Goal: Task Accomplishment & Management: Use online tool/utility

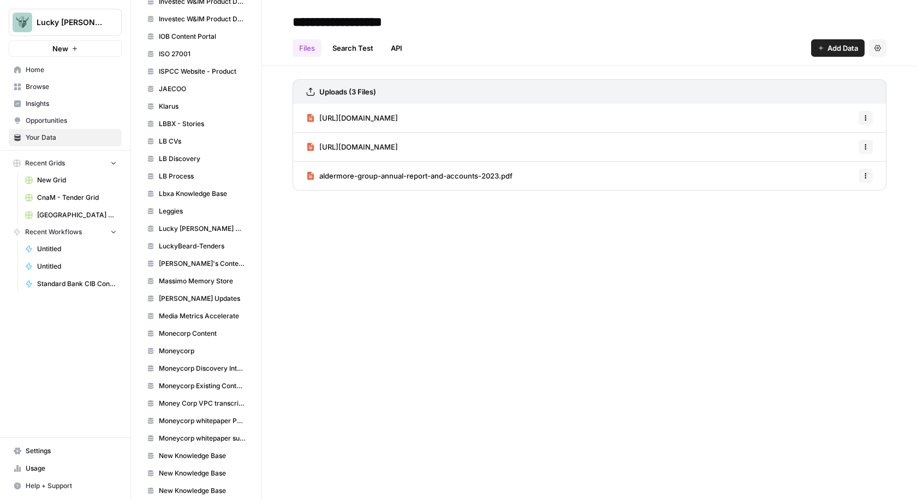
scroll to position [1128, 0]
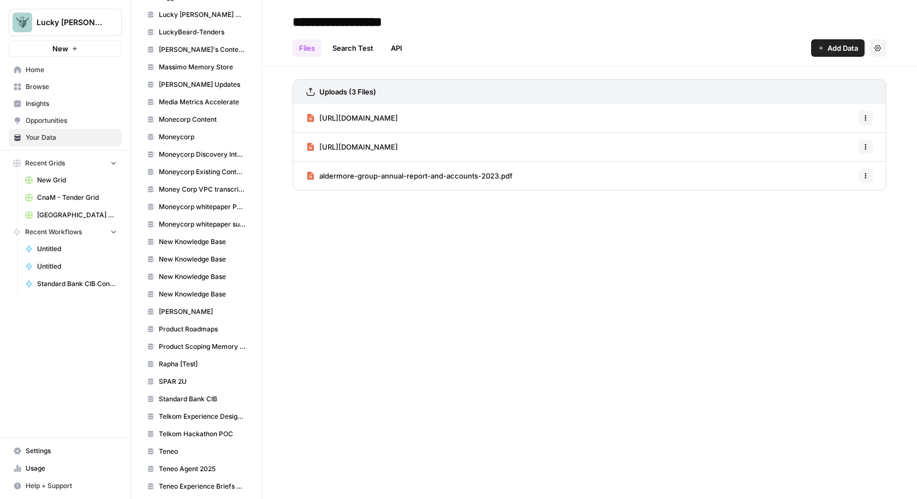
click at [193, 394] on span "Standard Bank CIB" at bounding box center [202, 399] width 87 height 10
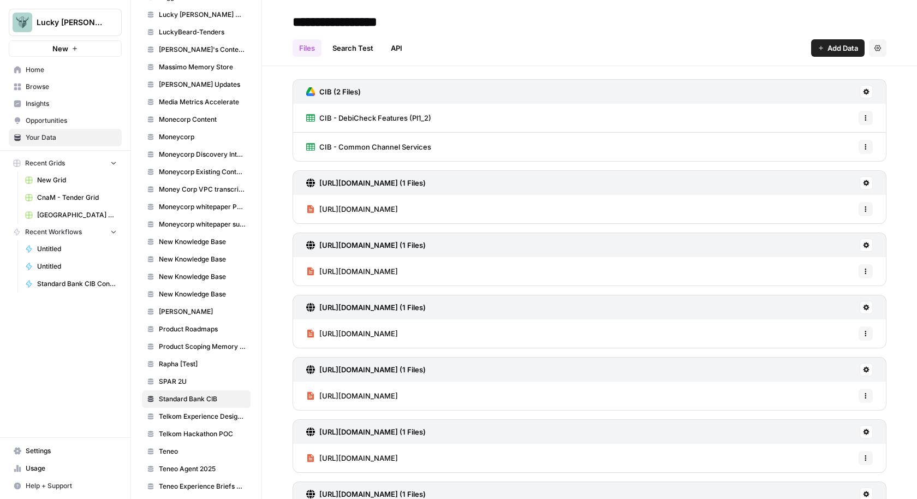
click at [829, 46] on span "Add Data" at bounding box center [843, 48] width 31 height 11
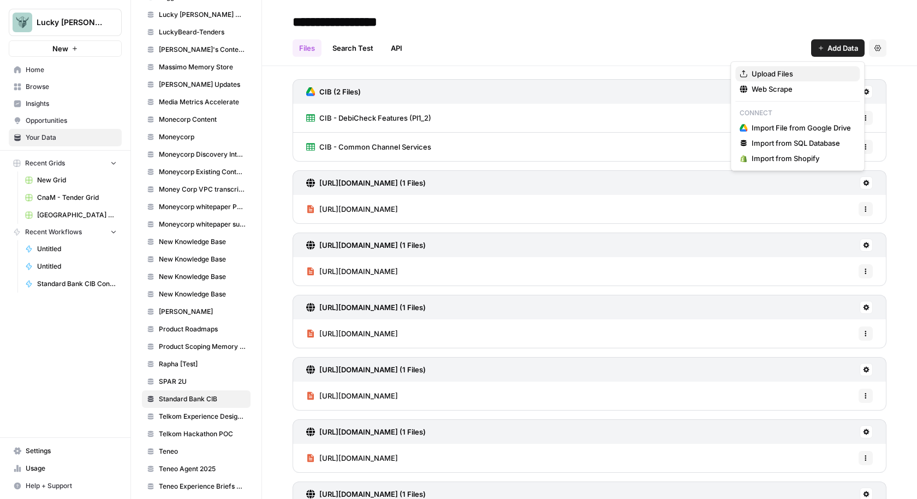
click at [801, 72] on span "Upload Files" at bounding box center [801, 73] width 99 height 11
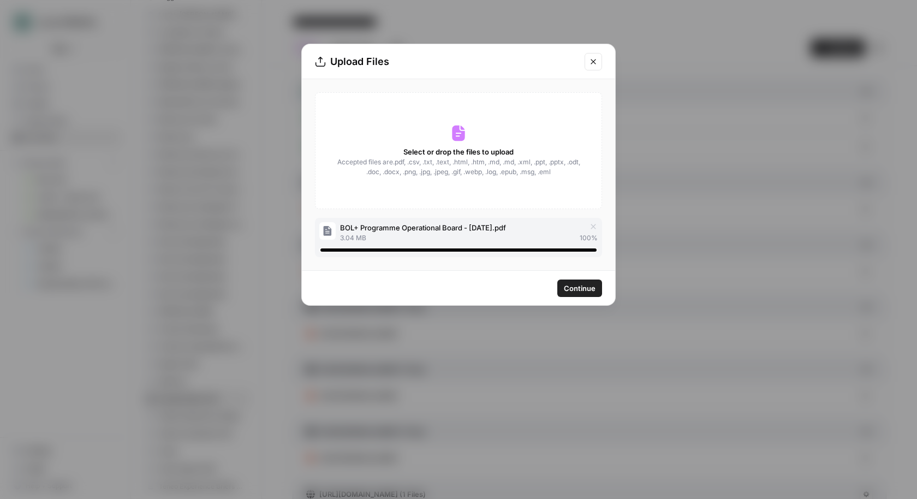
click at [587, 291] on span "Continue" at bounding box center [580, 288] width 32 height 11
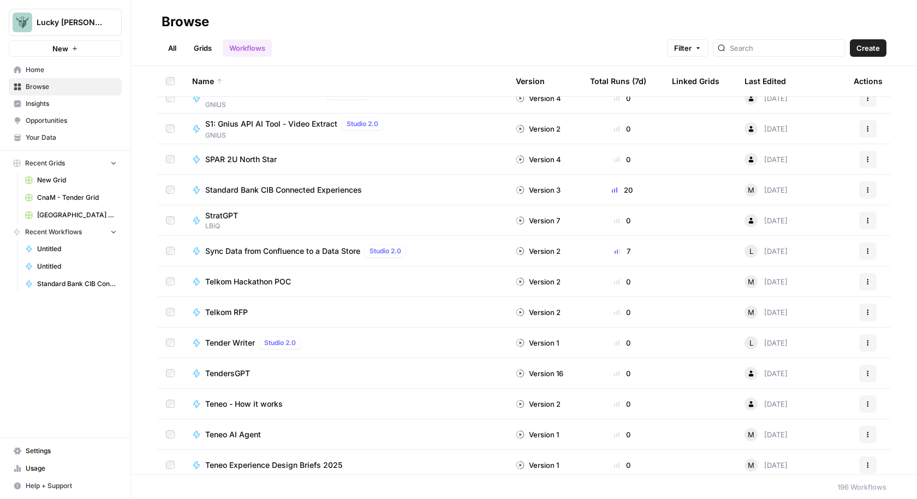
scroll to position [5273, 0]
click at [344, 188] on span "Standard Bank CIB Connected Experiences" at bounding box center [283, 190] width 157 height 11
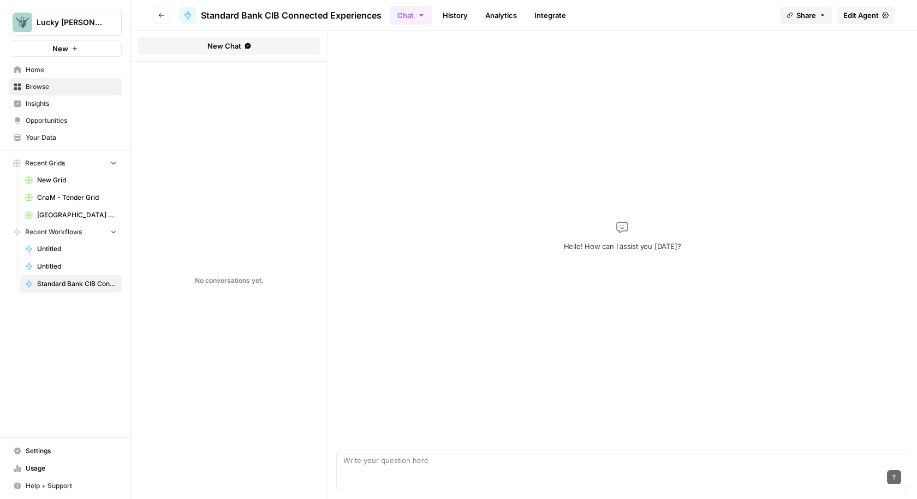
click at [812, 13] on span "Share" at bounding box center [807, 15] width 20 height 11
click at [814, 70] on button "Copy" at bounding box center [831, 68] width 35 height 11
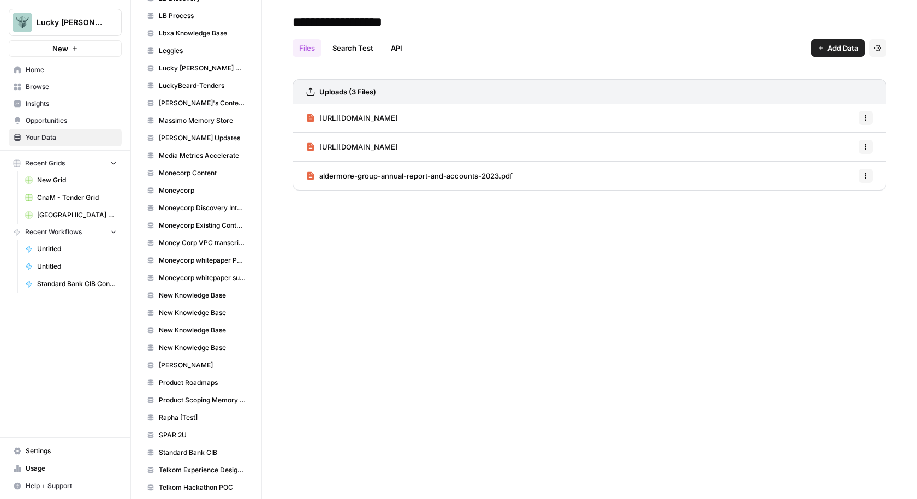
scroll to position [1128, 0]
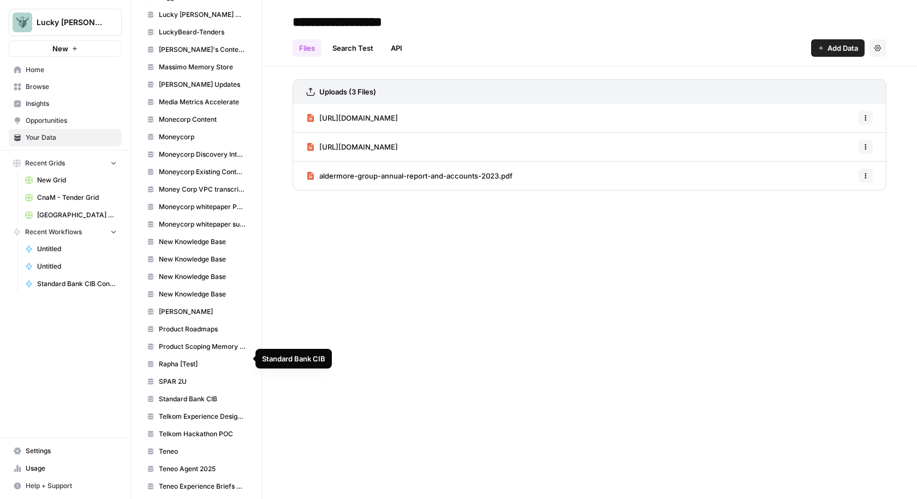
click at [194, 394] on span "Standard Bank CIB" at bounding box center [202, 399] width 87 height 10
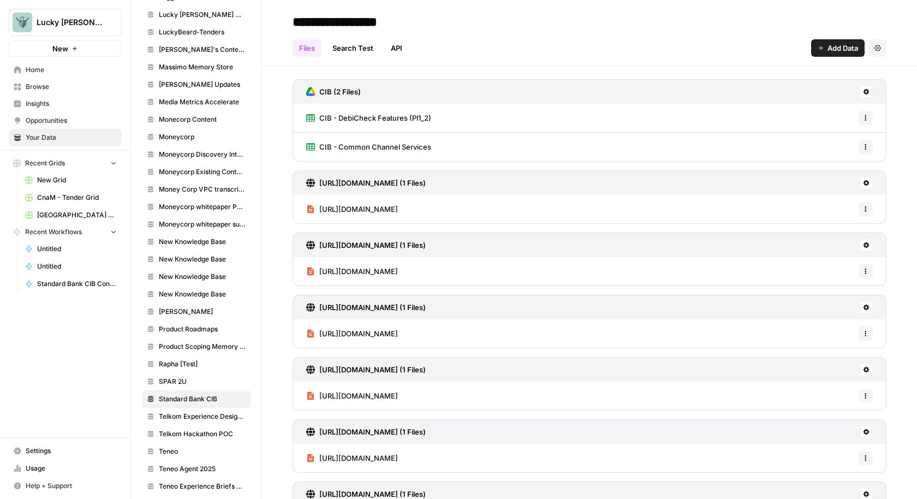
scroll to position [493, 0]
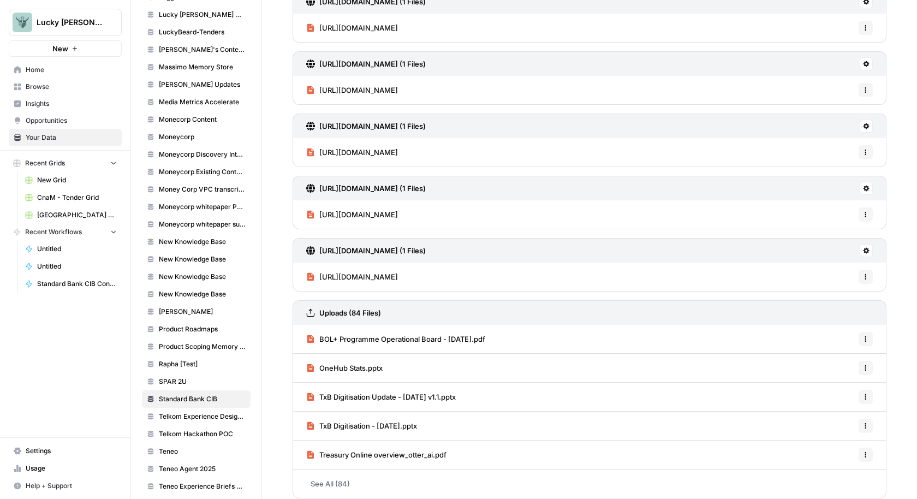
click at [486, 334] on span "BOL+ Programme Operational Board - [DATE].pdf" at bounding box center [402, 339] width 166 height 11
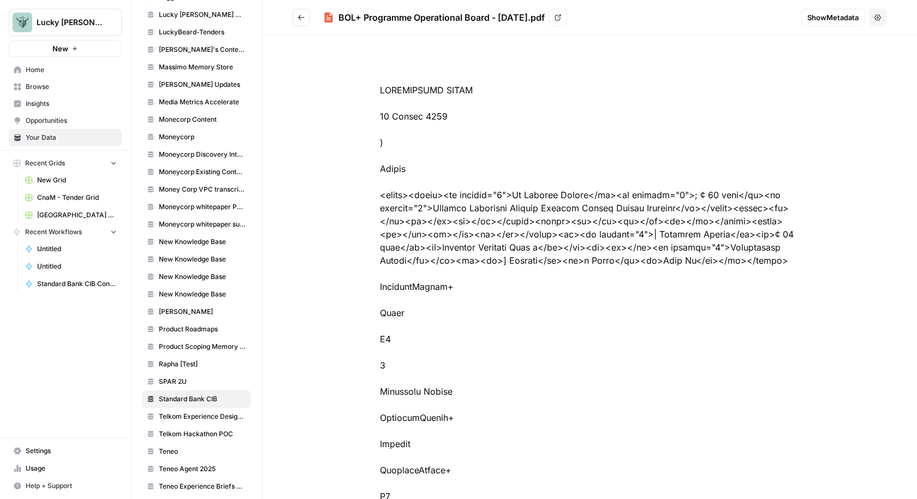
drag, startPoint x: 584, startPoint y: 17, endPoint x: 335, endPoint y: 14, distance: 249.1
click at [335, 14] on div "BOL+ Programme Operational Board - 26 August 2025.pdf View" at bounding box center [558, 17] width 470 height 17
copy div "BOL+ Programme Operational Board - [DATE].pdf"
click at [300, 14] on icon "Go back" at bounding box center [302, 18] width 8 height 8
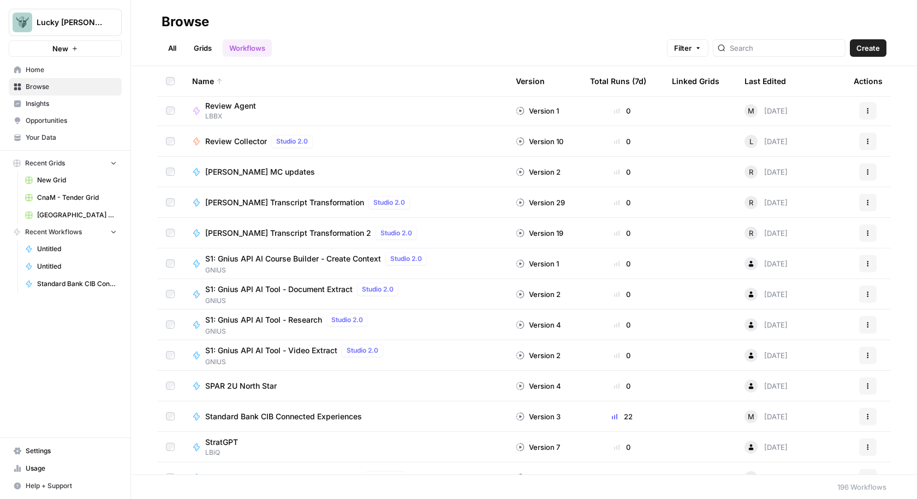
scroll to position [5106, 0]
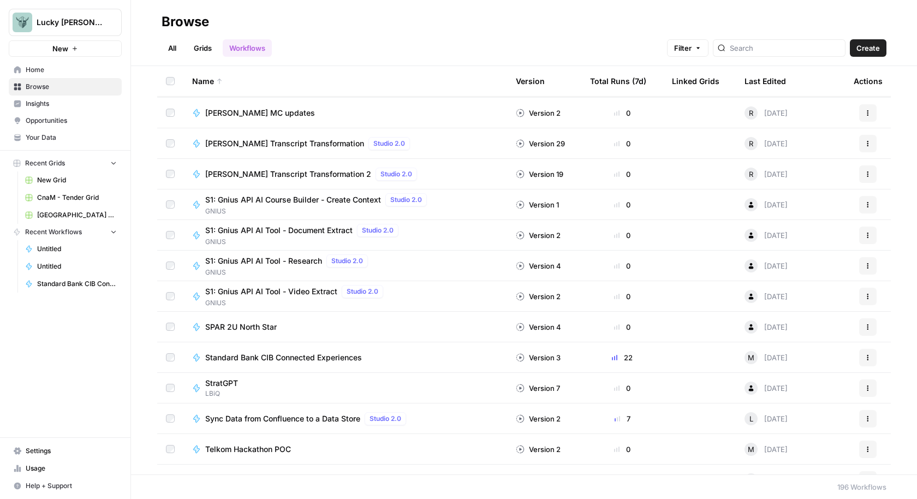
click at [326, 358] on span "Standard Bank CIB Connected Experiences" at bounding box center [283, 357] width 157 height 11
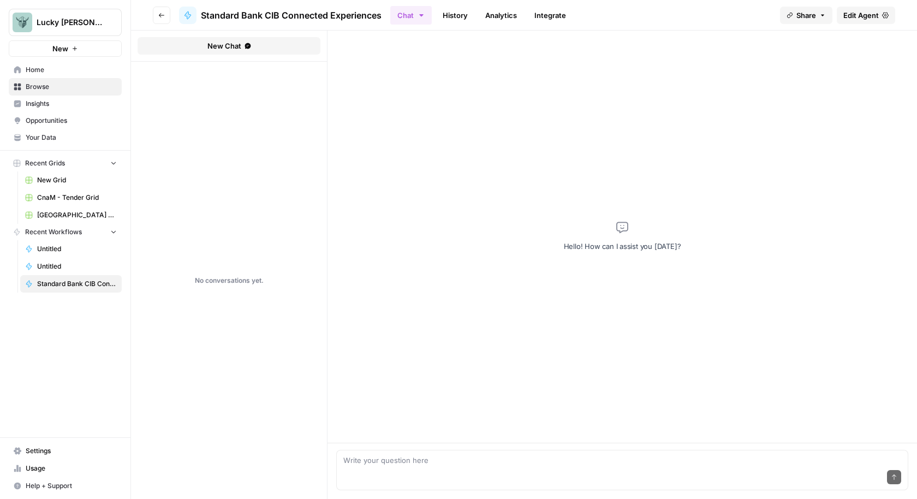
click at [865, 17] on span "Edit Agent" at bounding box center [861, 15] width 35 height 11
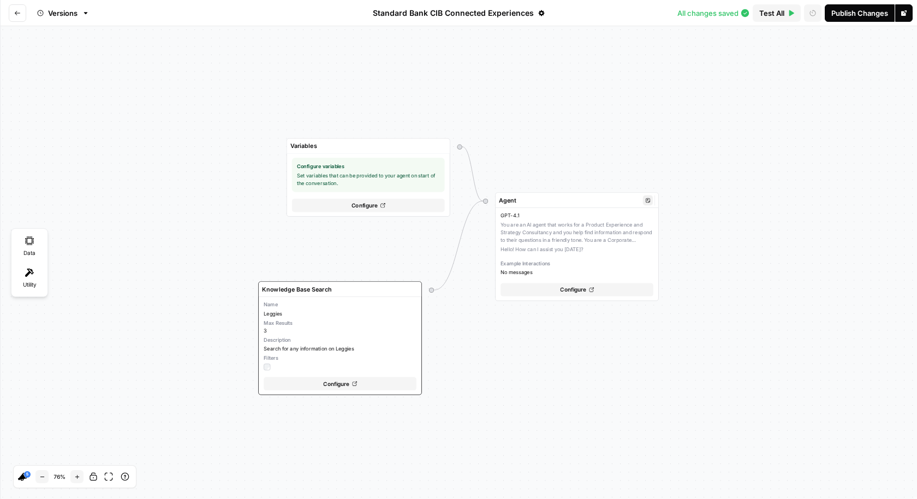
click at [600, 231] on div "GPT-4.1 You are an AI agent that works for a Product Experience and Strategy Co…" at bounding box center [577, 244] width 153 height 64
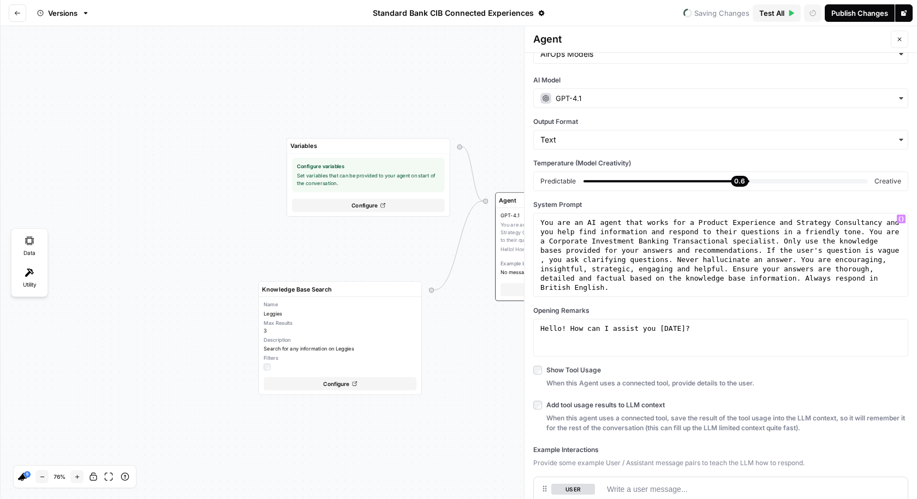
scroll to position [32, 0]
click at [361, 345] on span "Search for any information on Leggies" at bounding box center [340, 349] width 153 height 8
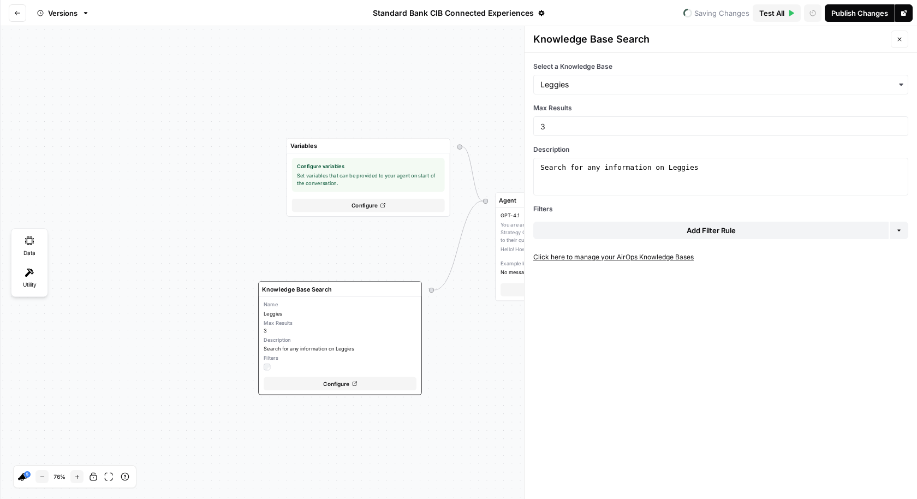
click at [901, 81] on icon "button" at bounding box center [901, 84] width 9 height 9
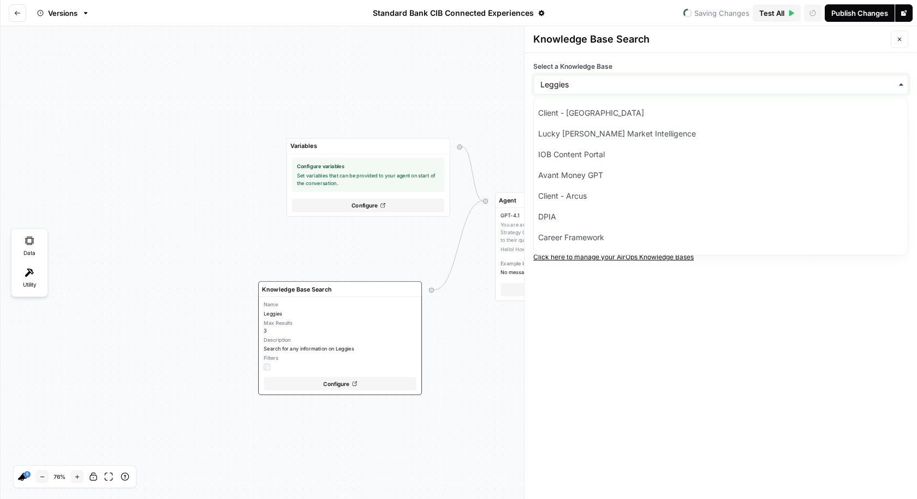
click at [849, 80] on input "Select a Knowledge Base" at bounding box center [721, 84] width 361 height 11
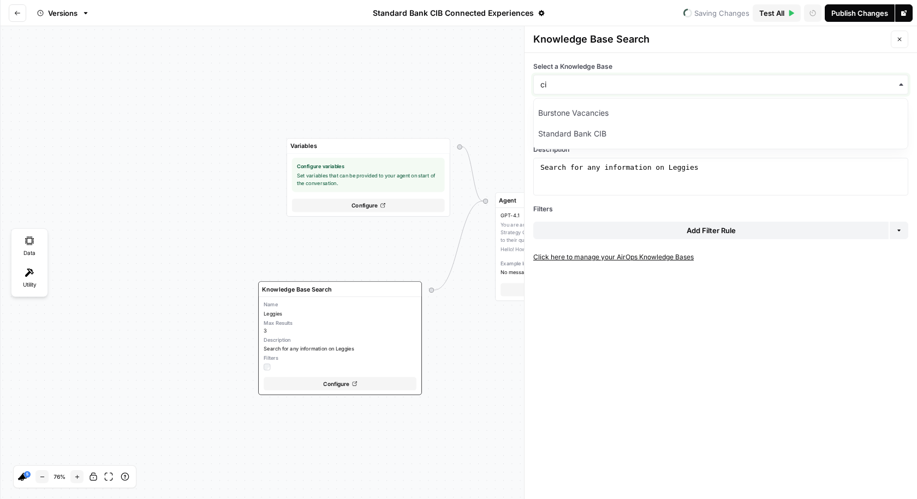
type input "ci"
click at [721, 141] on div "Standard Bank CIB" at bounding box center [721, 133] width 374 height 21
click at [867, 11] on div "Publish Changes" at bounding box center [860, 13] width 57 height 11
click at [489, 67] on div "Variables Configure variables Set variables that can be provided to your agent …" at bounding box center [458, 262] width 917 height 473
click at [904, 38] on button "Close" at bounding box center [899, 39] width 17 height 17
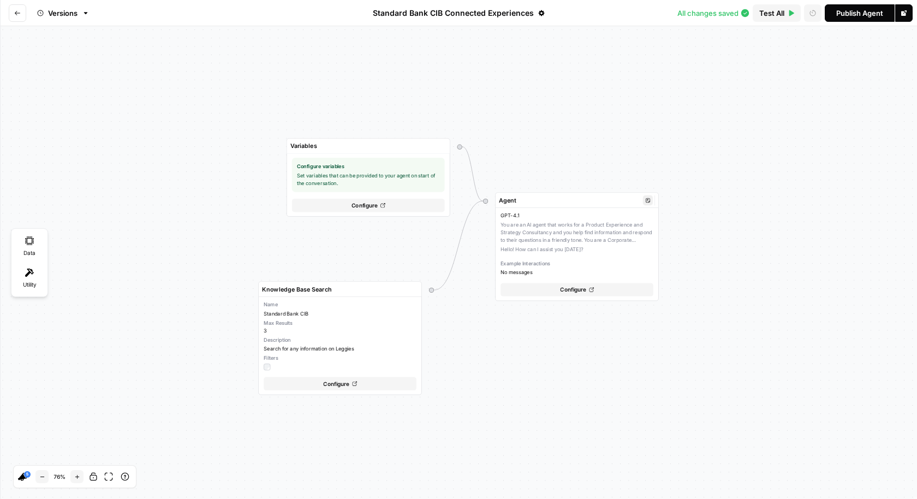
click at [632, 231] on div "GPT-4.1 You are an AI agent that works for a Product Experience and Strategy Co…" at bounding box center [577, 244] width 153 height 64
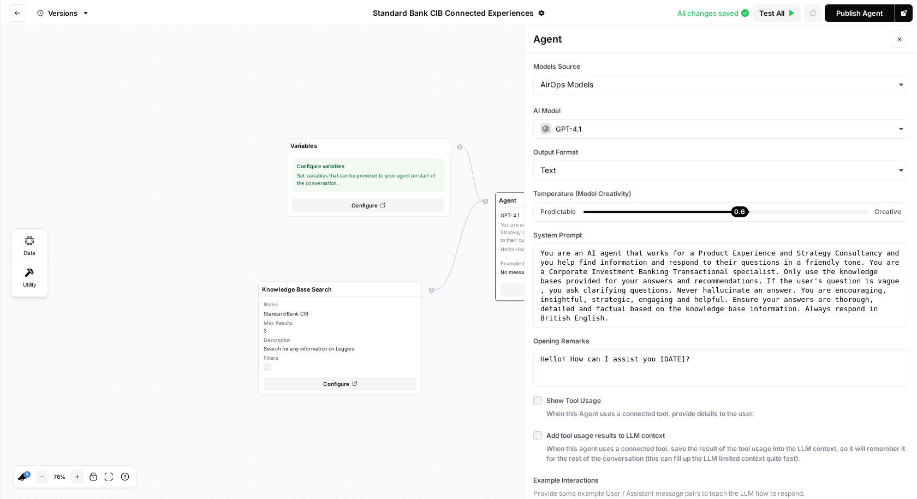
click at [405, 39] on div "Variables Configure variables Set variables that can be provided to your agent …" at bounding box center [458, 262] width 917 height 473
